Goal: Navigation & Orientation: Find specific page/section

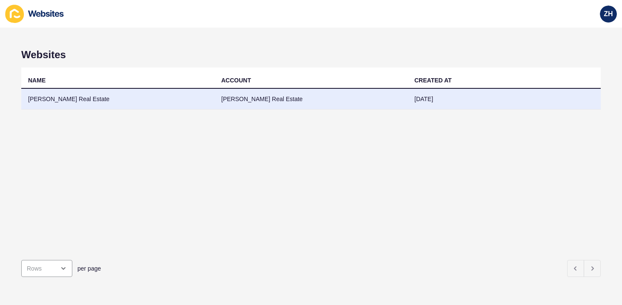
click at [135, 101] on td "[PERSON_NAME] Real Estate" at bounding box center [117, 99] width 193 height 21
click at [280, 98] on td "Griffith Real Estate" at bounding box center [310, 99] width 193 height 21
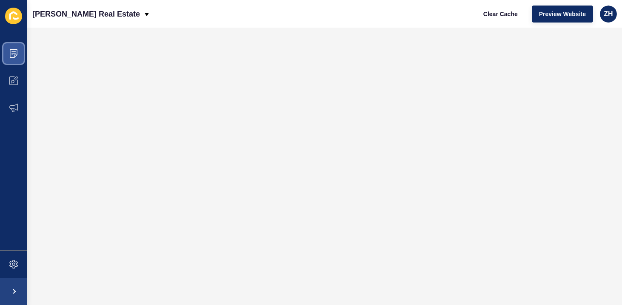
click at [11, 52] on icon at bounding box center [13, 53] width 9 height 9
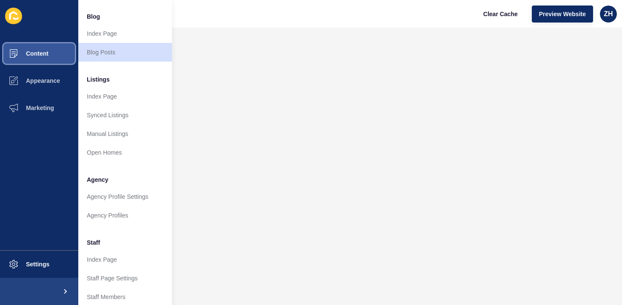
scroll to position [57, 0]
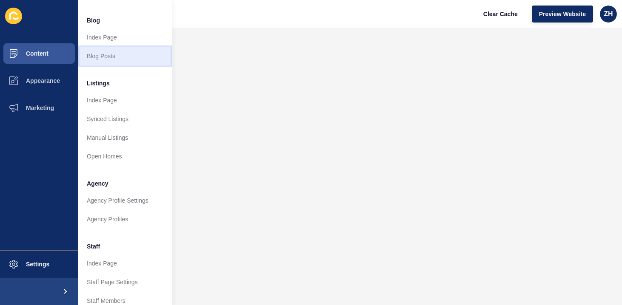
click at [127, 58] on link "Blog Posts" at bounding box center [125, 56] width 94 height 19
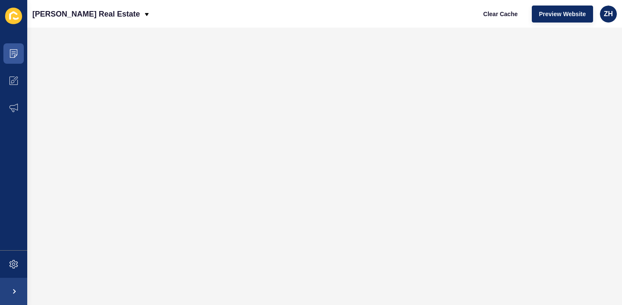
click at [17, 18] on icon at bounding box center [16, 18] width 6 height 3
click at [17, 60] on span at bounding box center [13, 53] width 27 height 27
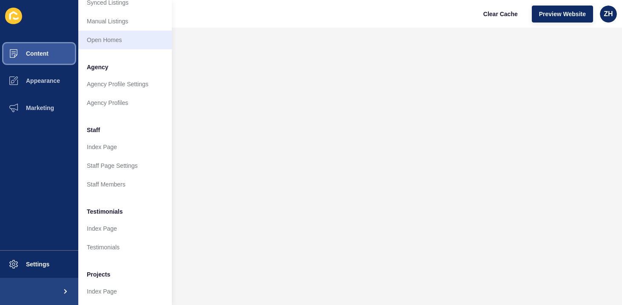
scroll to position [174, 0]
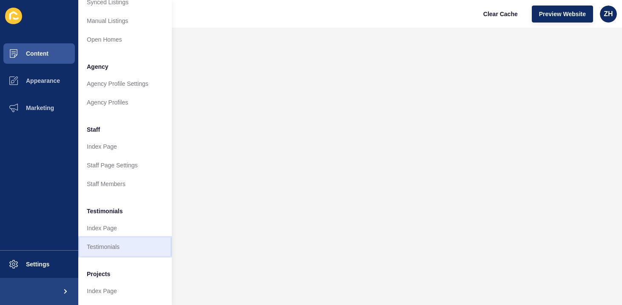
click at [107, 245] on link "Testimonials" at bounding box center [125, 247] width 94 height 19
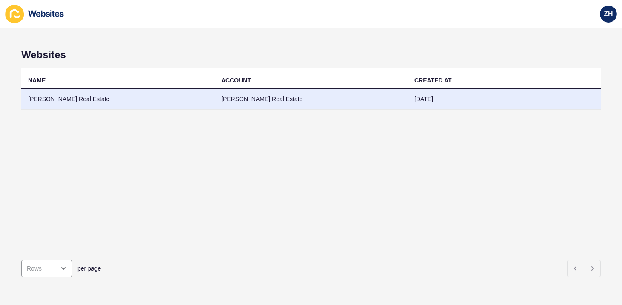
click at [263, 108] on td "[PERSON_NAME] Real Estate" at bounding box center [310, 99] width 193 height 21
